Goal: Transaction & Acquisition: Purchase product/service

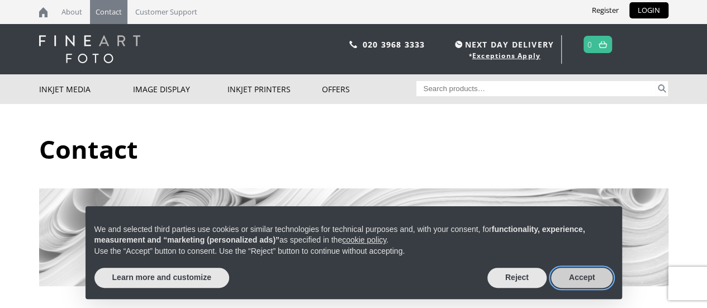
click at [581, 274] on button "Accept" at bounding box center [582, 278] width 62 height 20
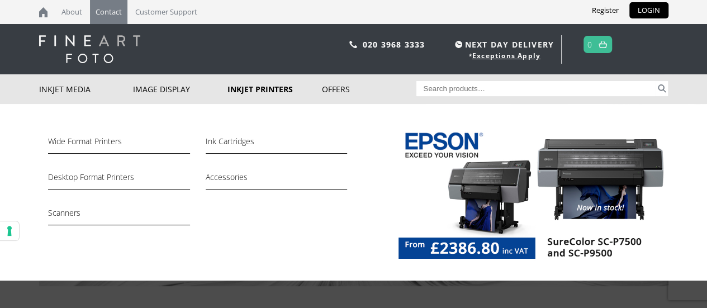
click at [251, 90] on link "Inkjet Printers" at bounding box center [275, 89] width 94 height 30
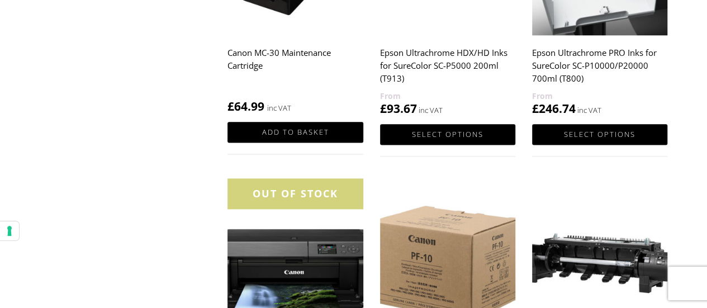
scroll to position [656, 0]
